Goal: Task Accomplishment & Management: Manage account settings

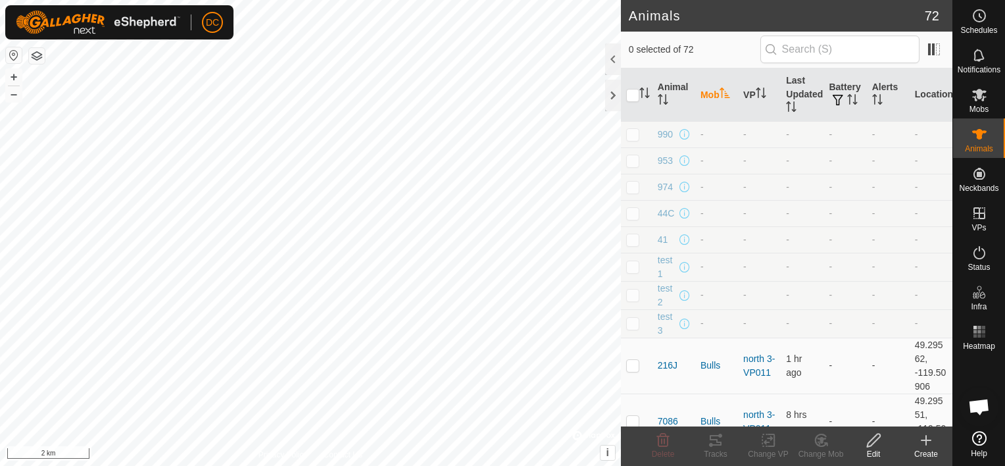
scroll to position [1056, 0]
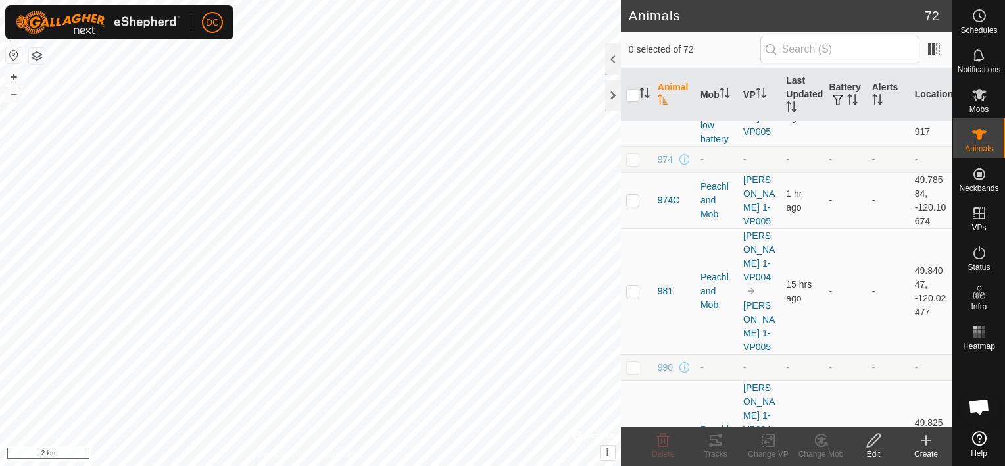
scroll to position [2763, 0]
click at [632, 437] on p-checkbox at bounding box center [632, 442] width 13 height 11
click at [631, 437] on p-checkbox at bounding box center [632, 442] width 13 height 11
checkbox input "false"
checkbox input "true"
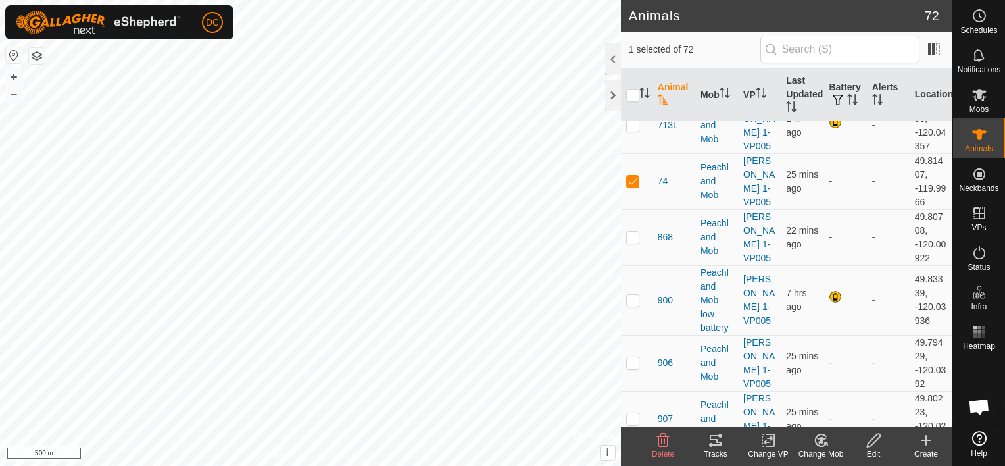
scroll to position [987, 0]
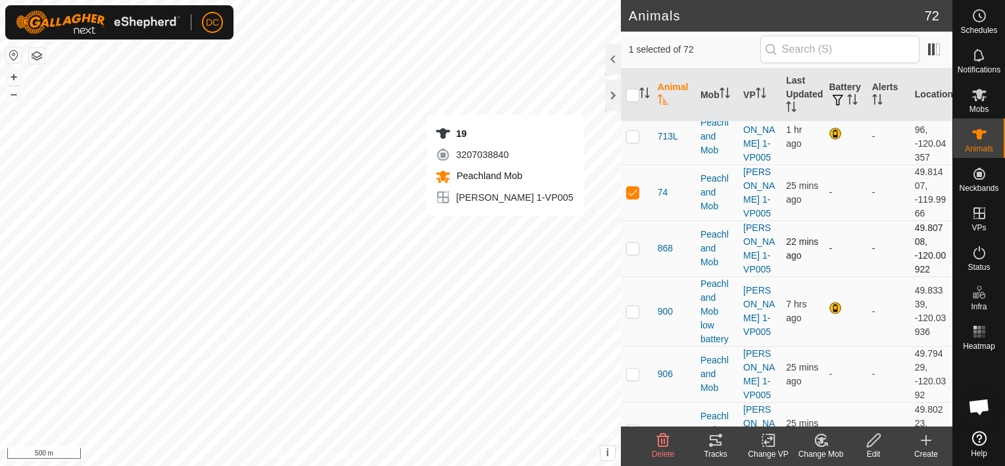
checkbox input "true"
checkbox input "false"
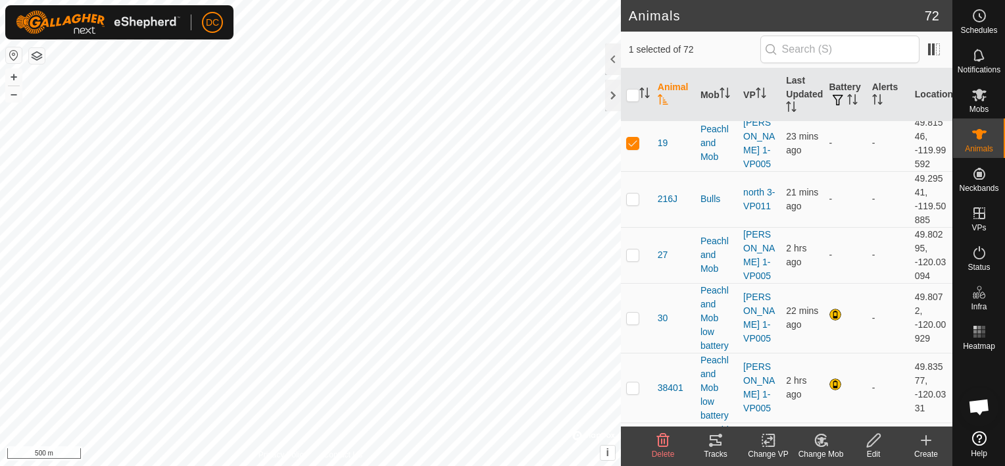
scroll to position [0, 0]
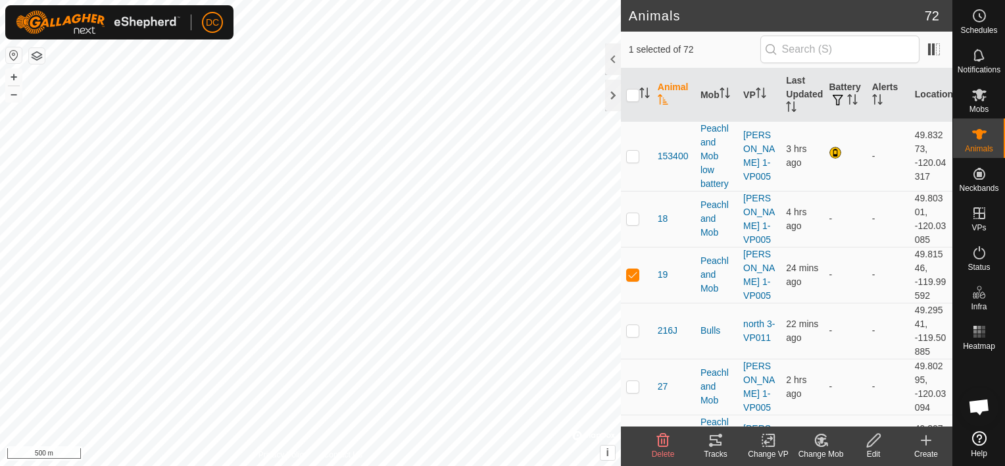
click at [716, 442] on icon at bounding box center [716, 440] width 12 height 11
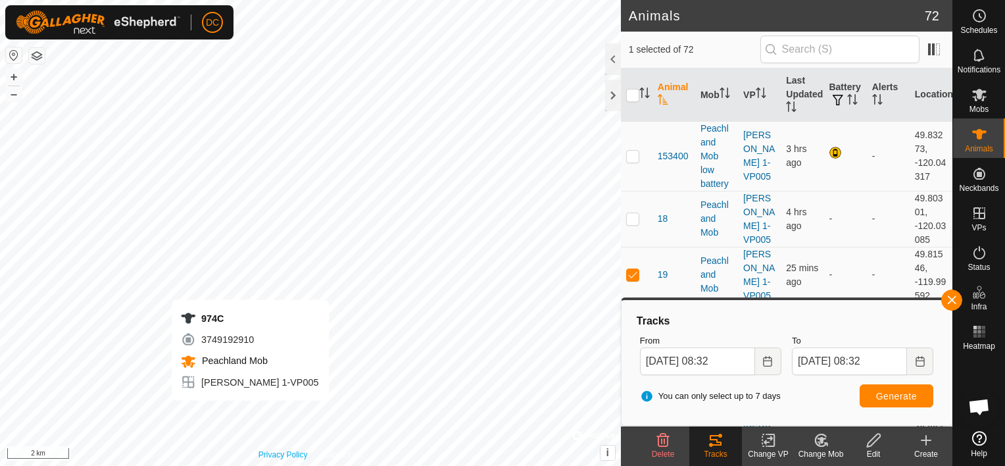
checkbox input "false"
checkbox input "true"
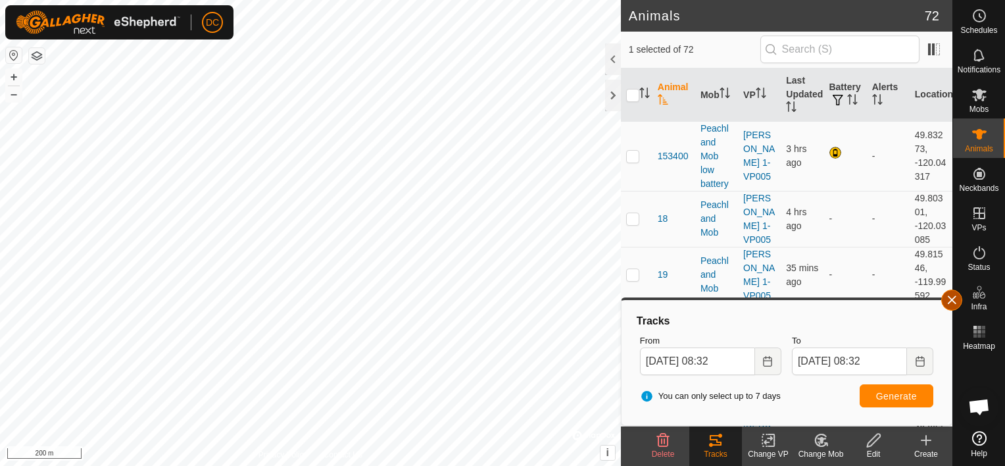
click at [950, 295] on button "button" at bounding box center [951, 299] width 21 height 21
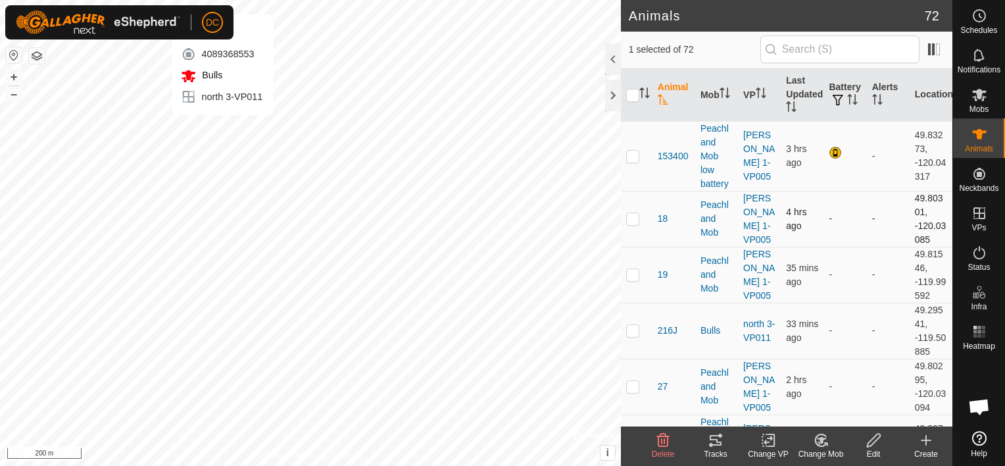
checkbox input "true"
checkbox input "false"
click at [634, 329] on p-checkbox at bounding box center [632, 330] width 13 height 11
checkbox input "true"
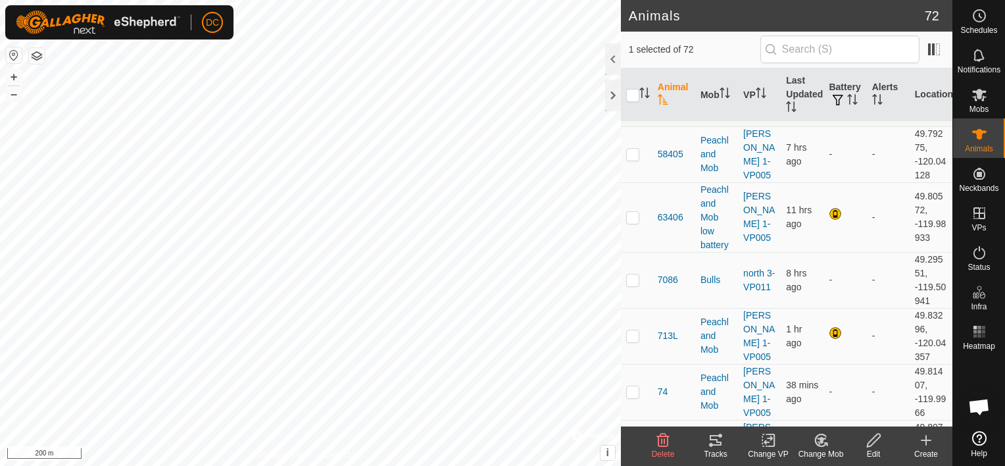
scroll to position [855, 0]
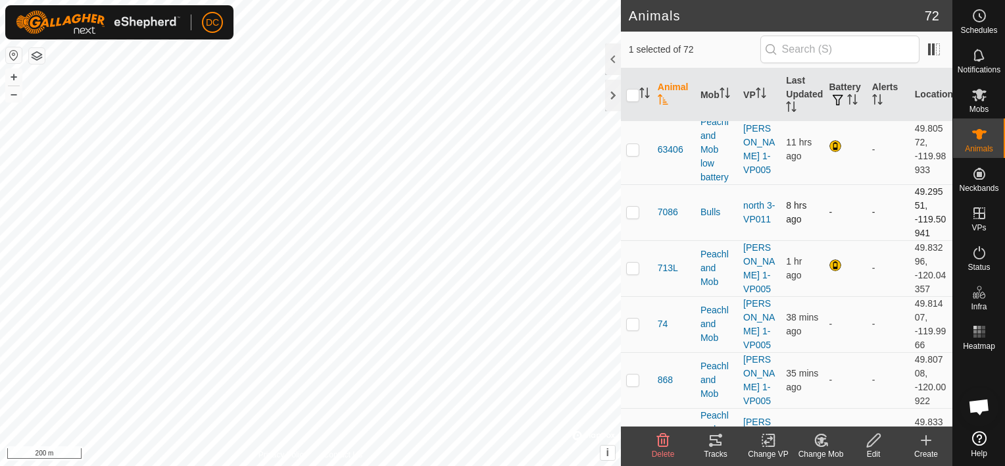
click at [631, 212] on p-checkbox at bounding box center [632, 212] width 13 height 11
checkbox input "true"
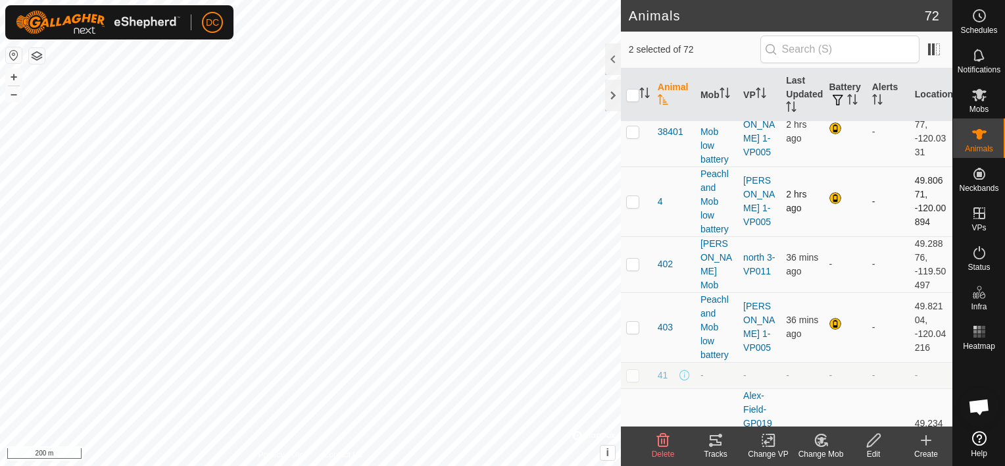
scroll to position [395, 0]
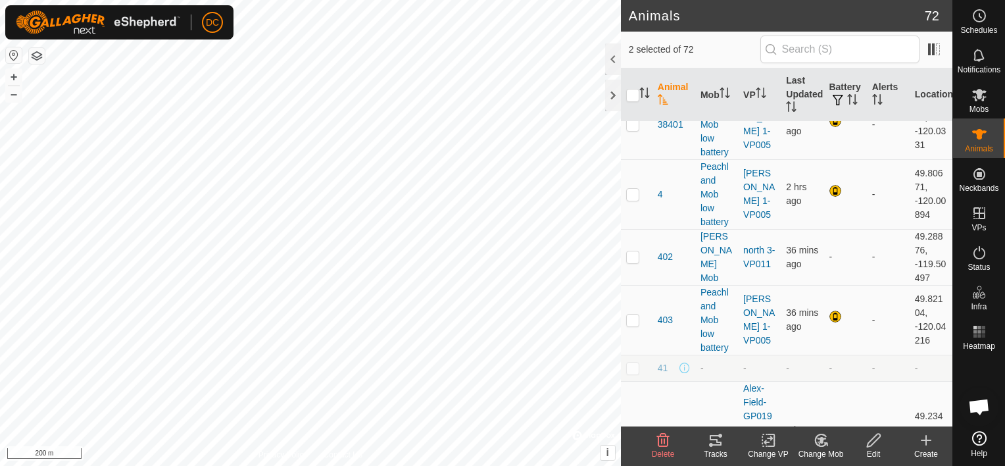
click at [715, 443] on icon at bounding box center [716, 440] width 16 height 16
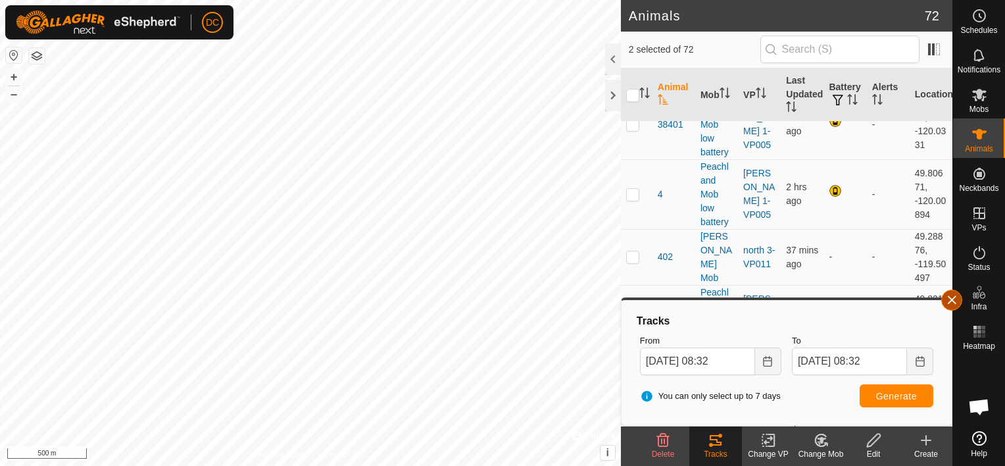
click at [951, 297] on button "button" at bounding box center [951, 299] width 21 height 21
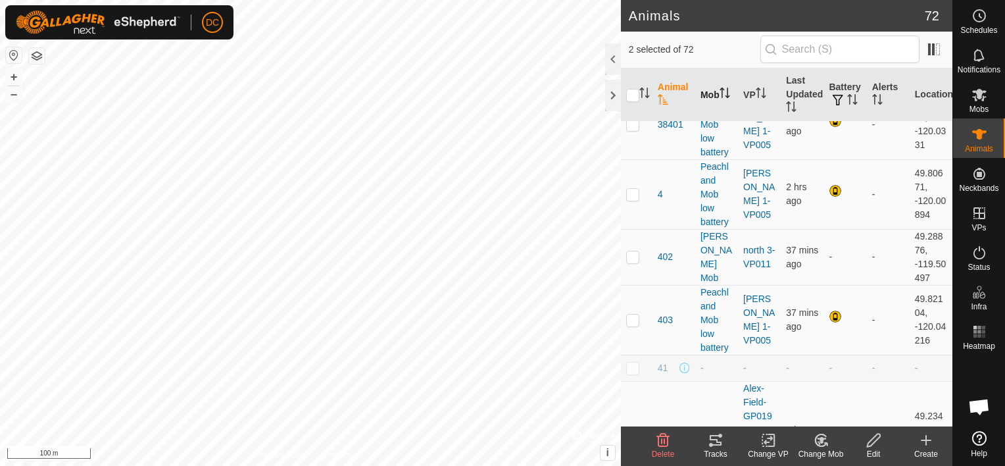
click at [701, 91] on th "Mob" at bounding box center [716, 94] width 43 height 53
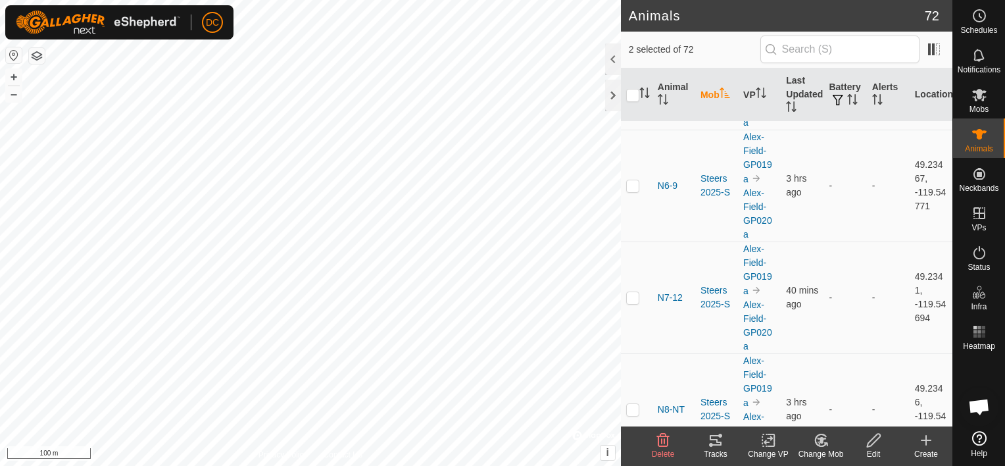
scroll to position [4902, 0]
checkbox input "false"
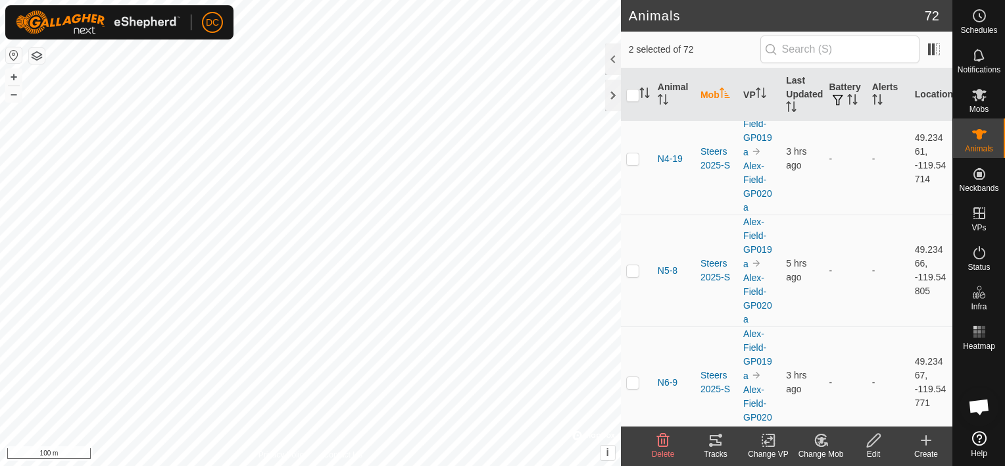
scroll to position [4639, 0]
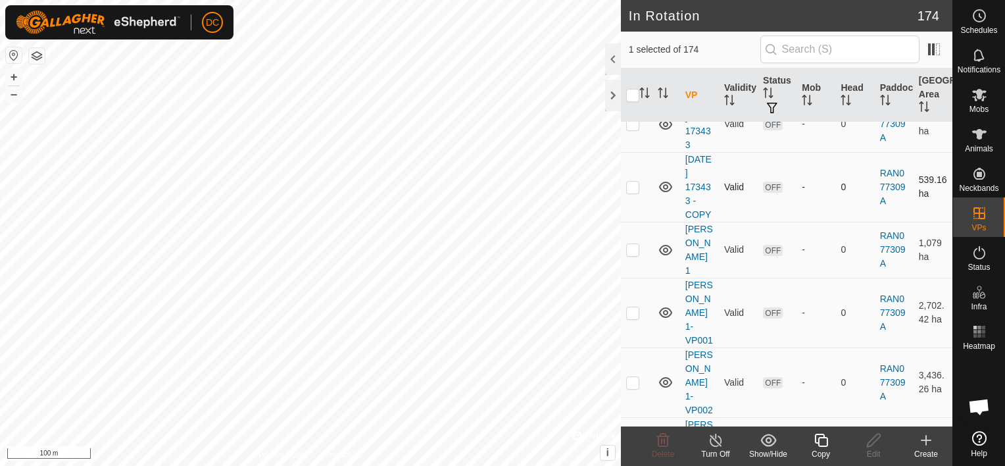
scroll to position [132, 0]
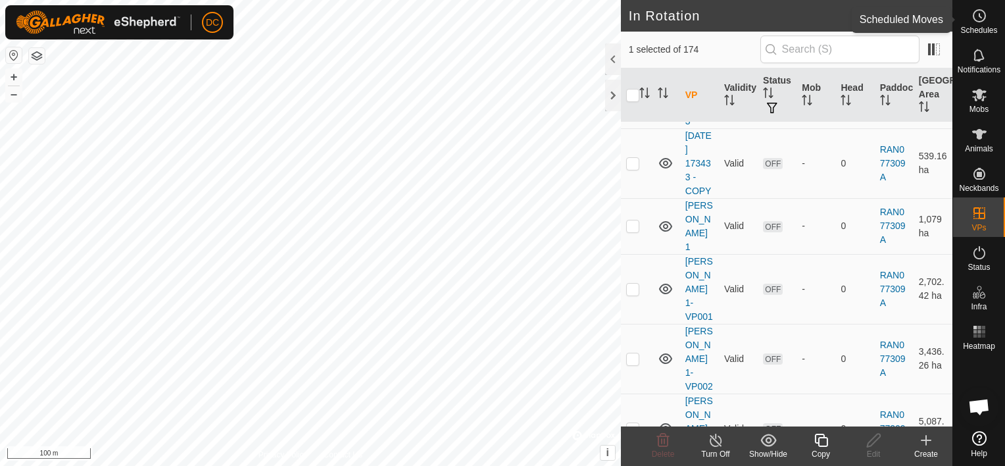
click at [981, 16] on icon at bounding box center [980, 16] width 16 height 16
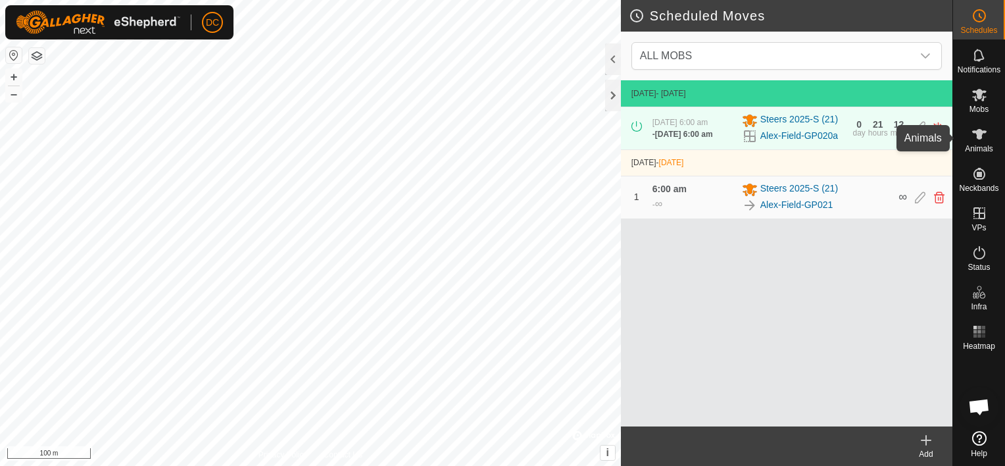
click at [978, 139] on icon at bounding box center [979, 134] width 14 height 11
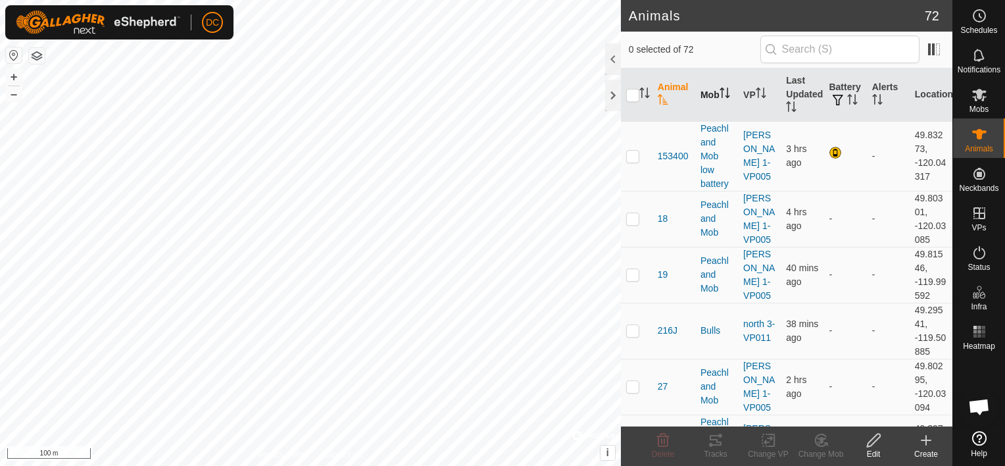
click at [720, 96] on icon "Activate to sort" at bounding box center [725, 92] width 11 height 11
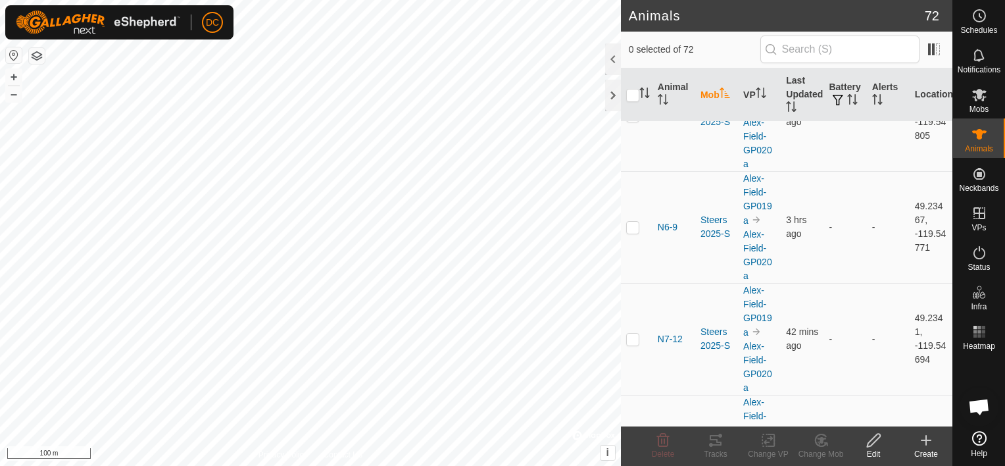
scroll to position [4902, 0]
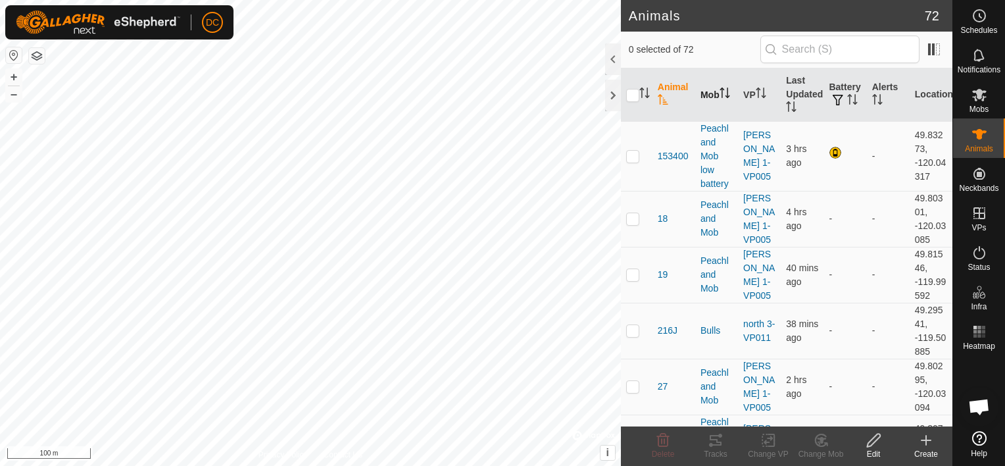
click at [700, 93] on th "Mob" at bounding box center [716, 94] width 43 height 53
